Goal: Task Accomplishment & Management: Complete application form

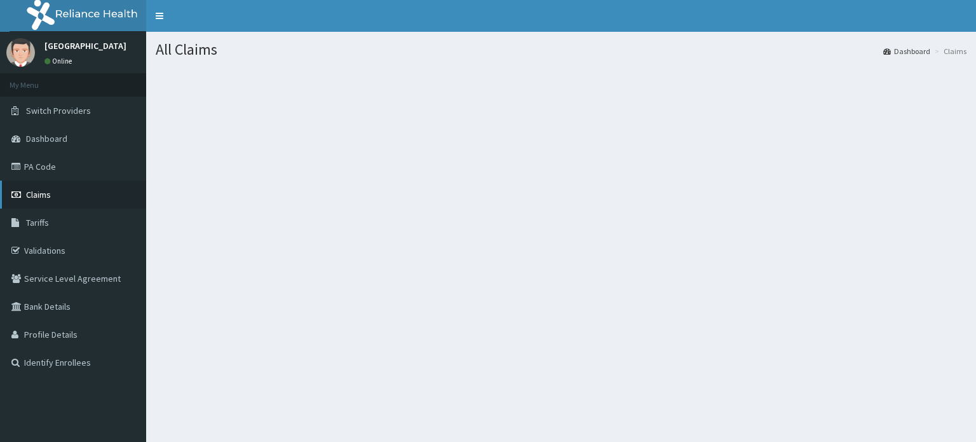
click at [93, 198] on link "Claims" at bounding box center [73, 194] width 146 height 28
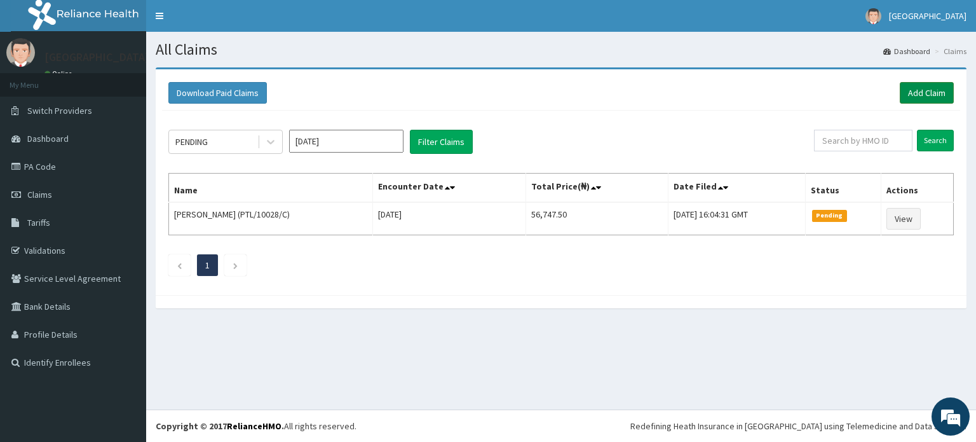
click at [936, 87] on link "Add Claim" at bounding box center [927, 93] width 54 height 22
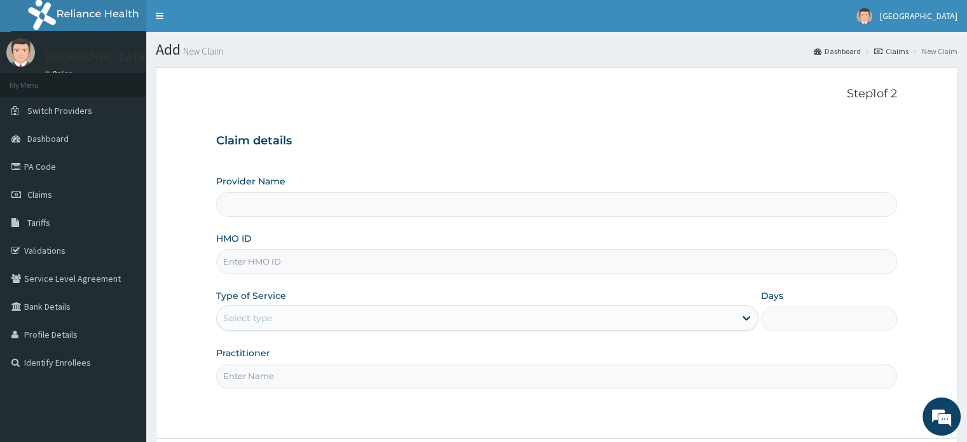
click at [409, 205] on input "Provider Name" at bounding box center [556, 204] width 680 height 25
type input "[GEOGRAPHIC_DATA]"
click at [334, 264] on input "HMO ID" at bounding box center [556, 261] width 680 height 25
type input "Enp/10350/A"
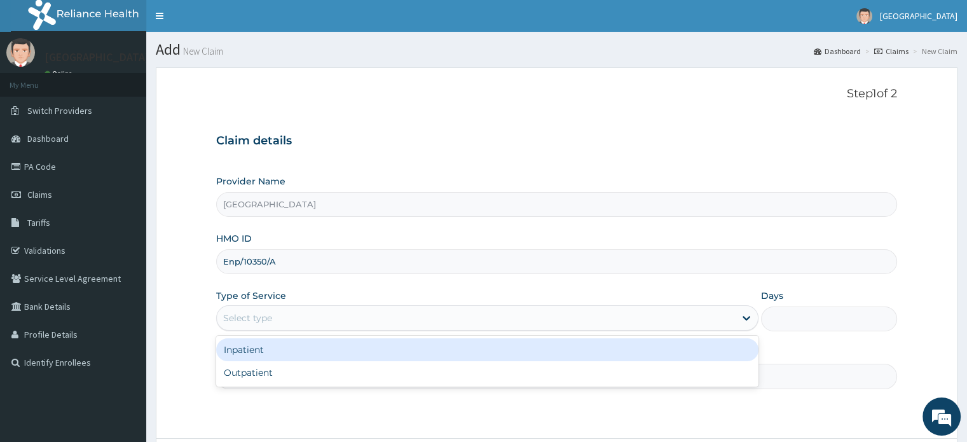
click at [454, 320] on div "Select type" at bounding box center [476, 318] width 518 height 20
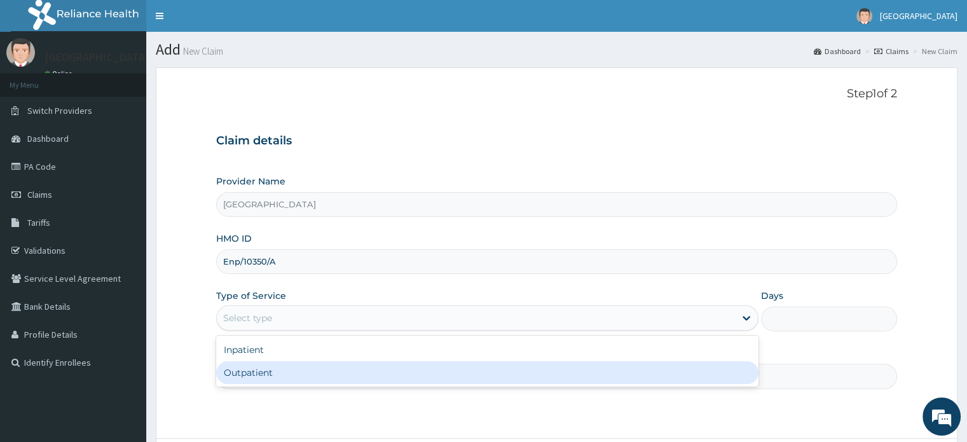
click at [424, 368] on div "Outpatient" at bounding box center [487, 372] width 542 height 23
type input "1"
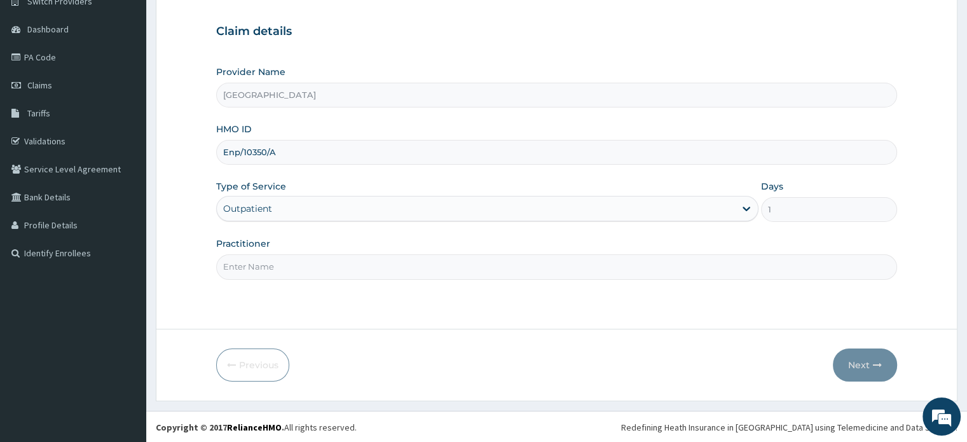
scroll to position [109, 0]
click at [537, 273] on input "Practitioner" at bounding box center [556, 266] width 680 height 25
type input "[PERSON_NAME]"
click at [864, 363] on button "Next" at bounding box center [864, 364] width 64 height 33
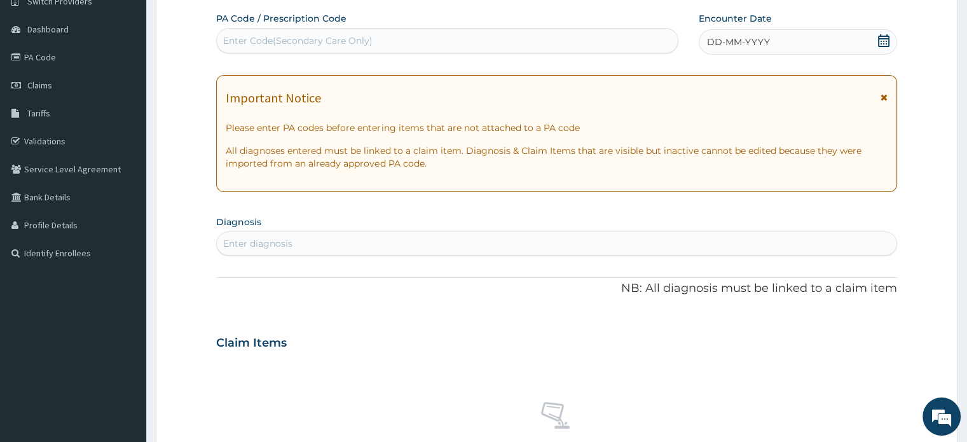
click at [881, 35] on icon at bounding box center [883, 40] width 11 height 13
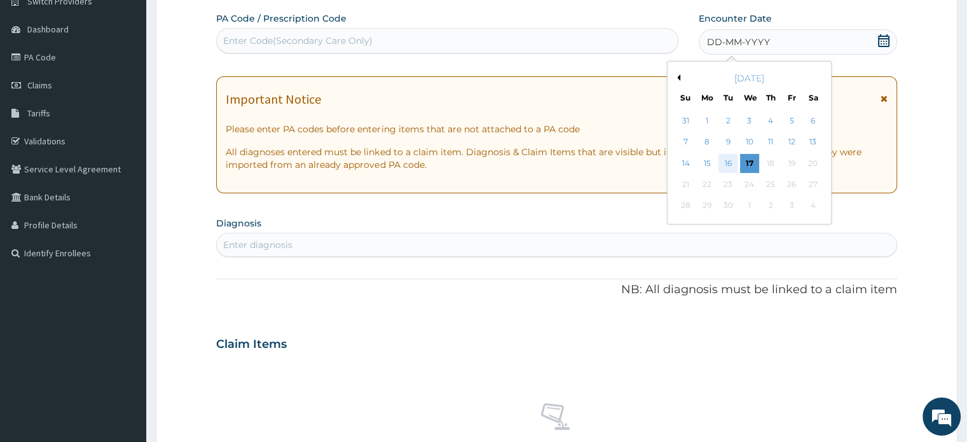
click at [723, 160] on div "16" at bounding box center [727, 163] width 19 height 19
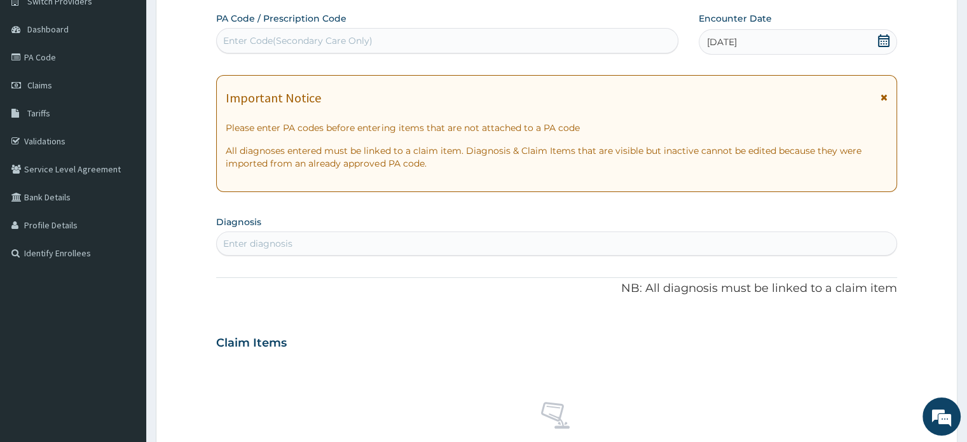
click at [541, 34] on div "Enter Code(Secondary Care Only)" at bounding box center [447, 41] width 461 height 20
type input "PA/2F6A9A"
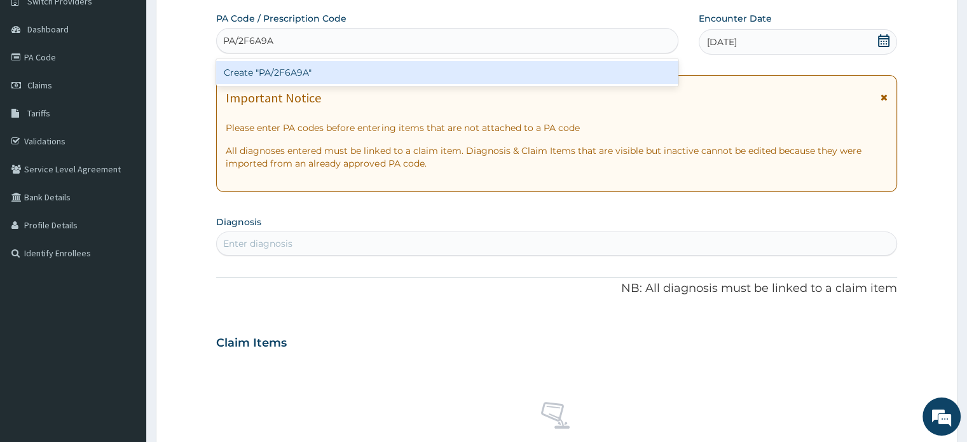
click at [554, 76] on div "Create "PA/2F6A9A"" at bounding box center [447, 72] width 462 height 23
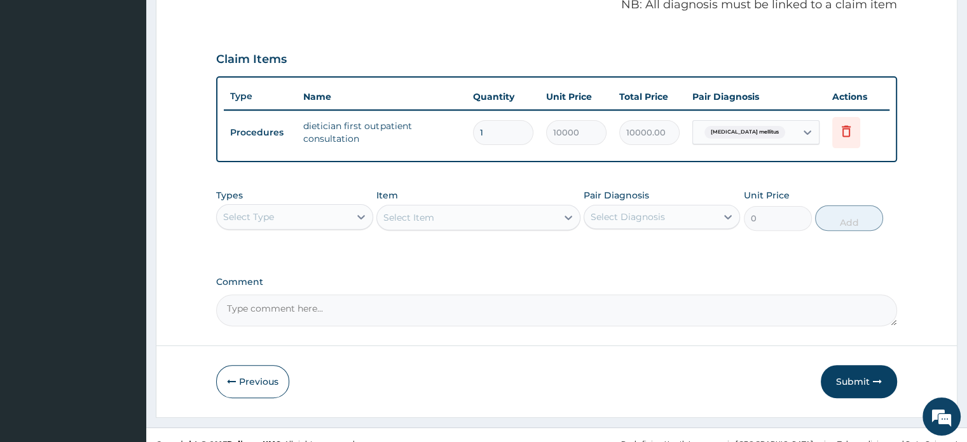
scroll to position [397, 0]
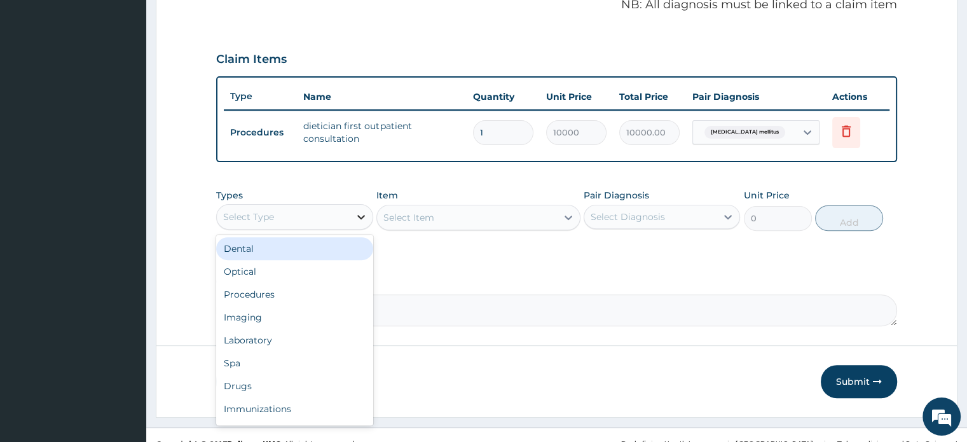
click at [358, 215] on icon at bounding box center [361, 217] width 8 height 4
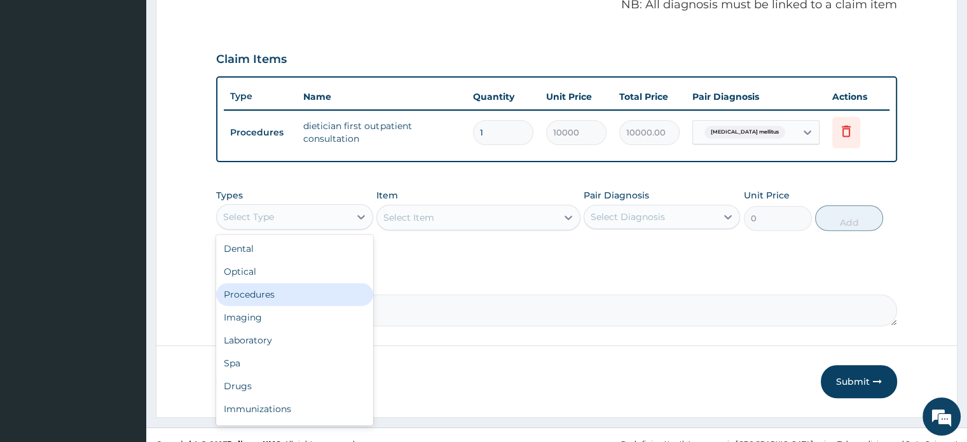
click at [322, 303] on div "Procedures" at bounding box center [294, 294] width 156 height 23
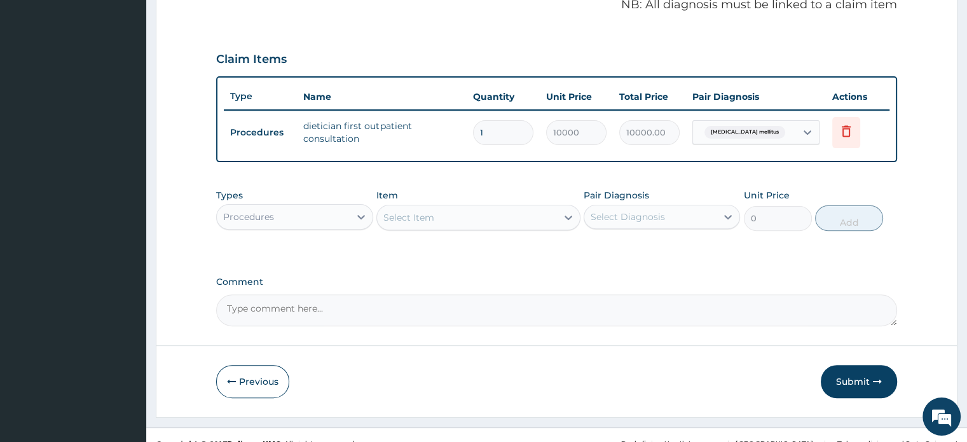
click at [459, 207] on div "Select Item" at bounding box center [467, 217] width 180 height 20
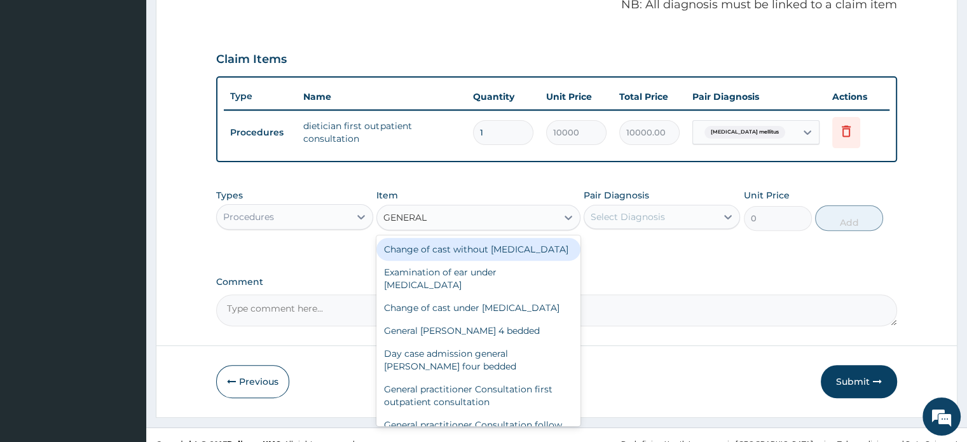
type input "GENERAL P"
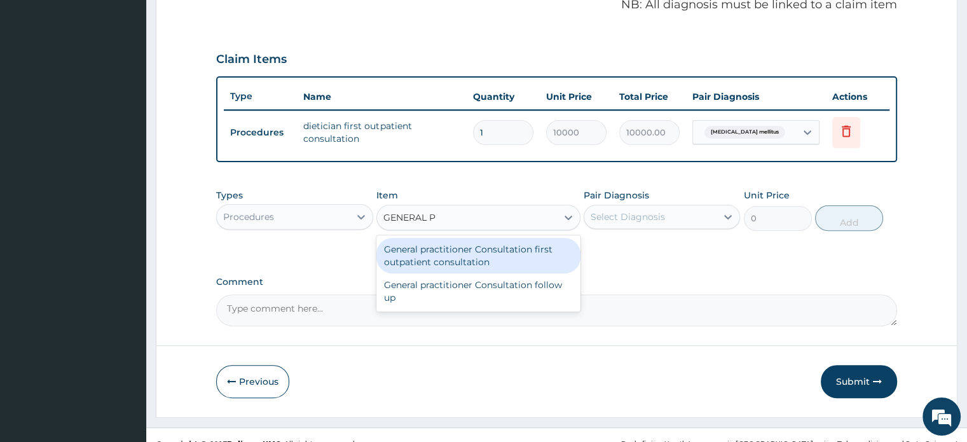
click at [476, 260] on div "General practitioner Consultation first outpatient consultation" at bounding box center [478, 256] width 204 height 36
type input "3000"
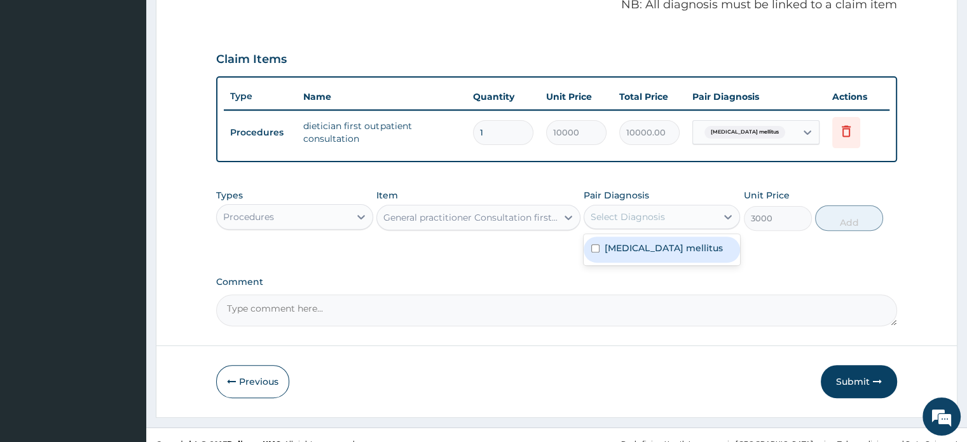
click at [682, 212] on div "Select Diagnosis" at bounding box center [650, 217] width 132 height 20
click at [676, 243] on label "[MEDICAL_DATA] mellitus" at bounding box center [663, 247] width 118 height 13
checkbox input "true"
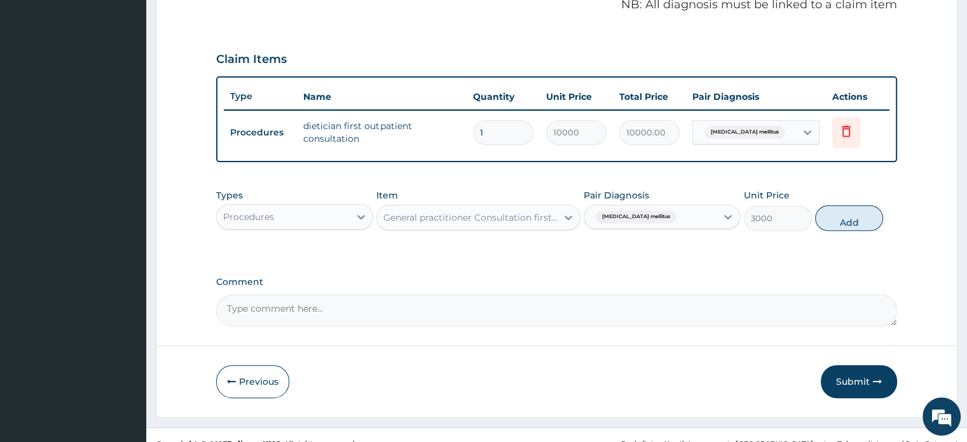
click at [850, 229] on div "Types Procedures Item General practitioner Consultation first outpatient consul…" at bounding box center [556, 209] width 680 height 55
click at [850, 226] on button "Add" at bounding box center [849, 217] width 68 height 25
type input "0"
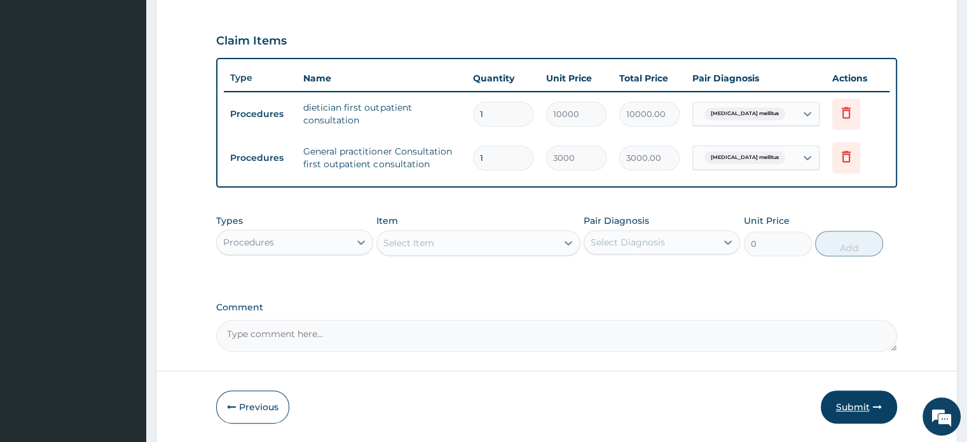
scroll to position [414, 0]
click at [864, 412] on button "Submit" at bounding box center [858, 407] width 76 height 33
